Goal: Information Seeking & Learning: Learn about a topic

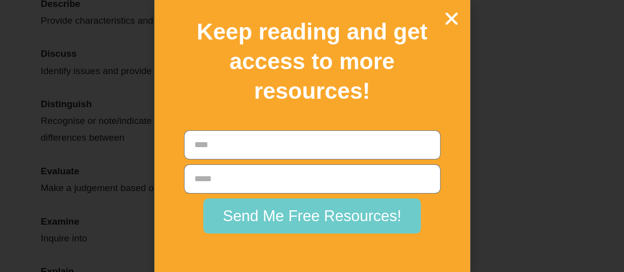
scroll to position [1846, 0]
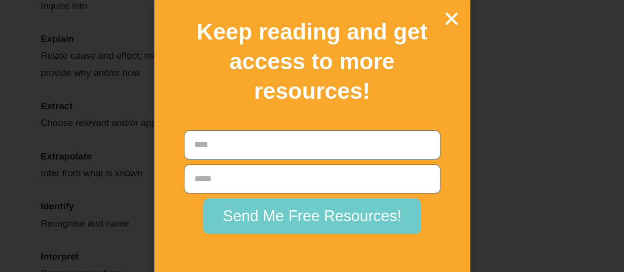
click at [447, 15] on icon "Close" at bounding box center [451, 18] width 17 height 17
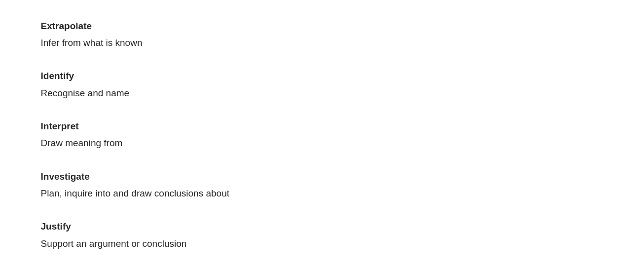
scroll to position [1976, 0]
drag, startPoint x: 138, startPoint y: 97, endPoint x: 35, endPoint y: 92, distance: 103.3
copy p "Recognise and name"
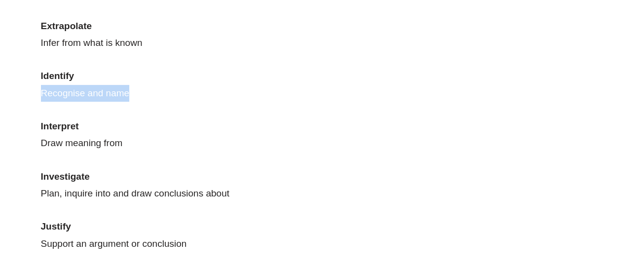
copy p "Recognise and name"
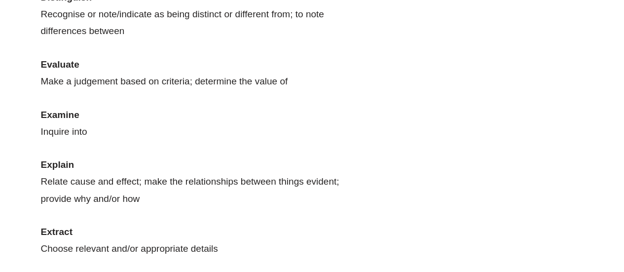
scroll to position [1707, 0]
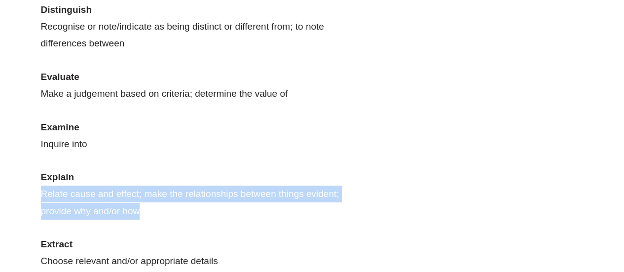
drag, startPoint x: 148, startPoint y: 207, endPoint x: 39, endPoint y: 198, distance: 108.9
click at [39, 198] on div "HSC Verbs for Year 11-12 Students- The Official Success Tutoring List! Account …" at bounding box center [213, 29] width 354 height 2364
copy p "Relate cause and effect; make the relationships between things evident; provide…"
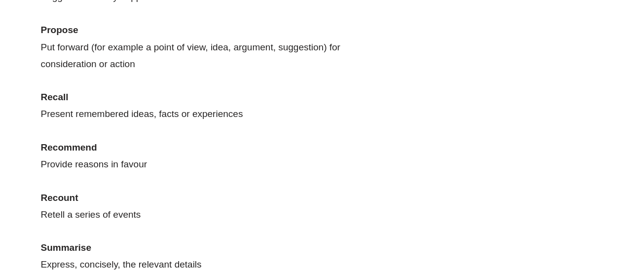
scroll to position [2322, 0]
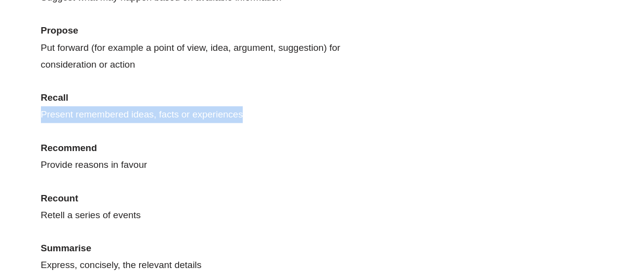
drag, startPoint x: 247, startPoint y: 113, endPoint x: 31, endPoint y: 116, distance: 215.7
copy p "Present remembered ideas, facts or experiences"
